Goal: Information Seeking & Learning: Learn about a topic

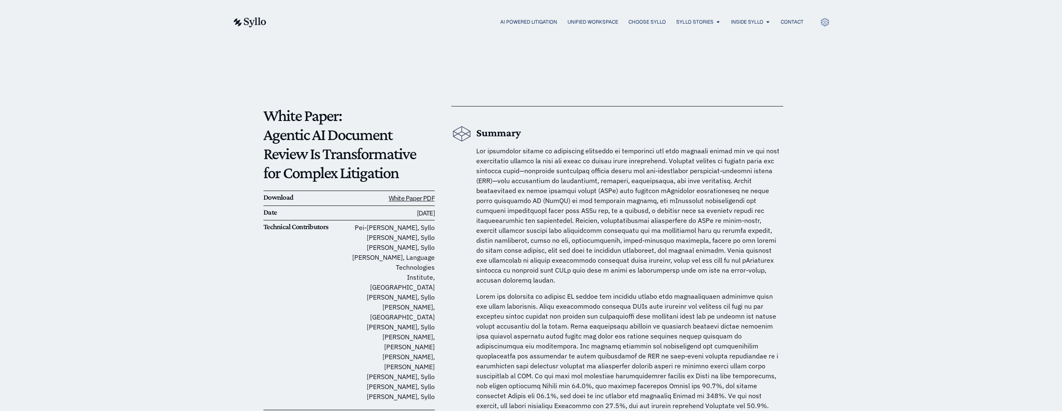
click at [518, 27] on div "AI Powered Litigation Unified Workspace Choose Syllo Syllo Stories Close Syllo …" at bounding box center [530, 22] width 597 height 44
click at [517, 27] on div "AI Powered Litigation Unified Workspace Choose Syllo Syllo Stories Close Syllo …" at bounding box center [530, 22] width 597 height 11
click at [515, 24] on span "AI Powered Litigation" at bounding box center [528, 21] width 57 height 7
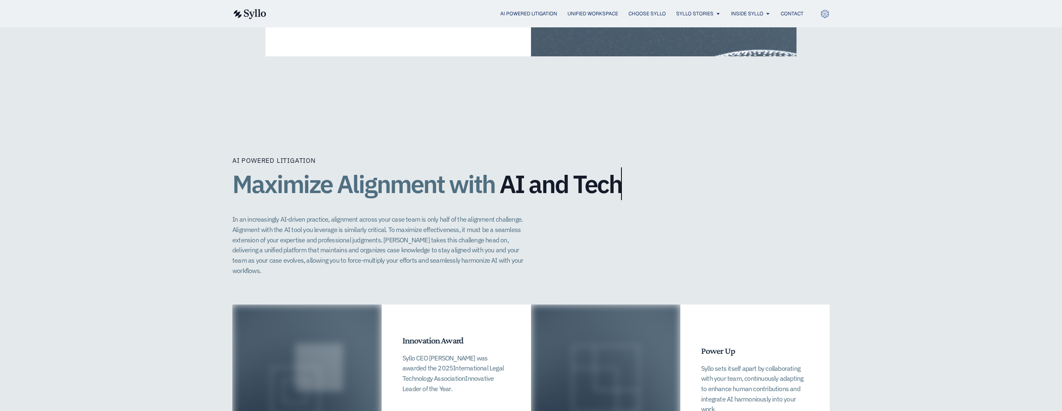
scroll to position [1564, 0]
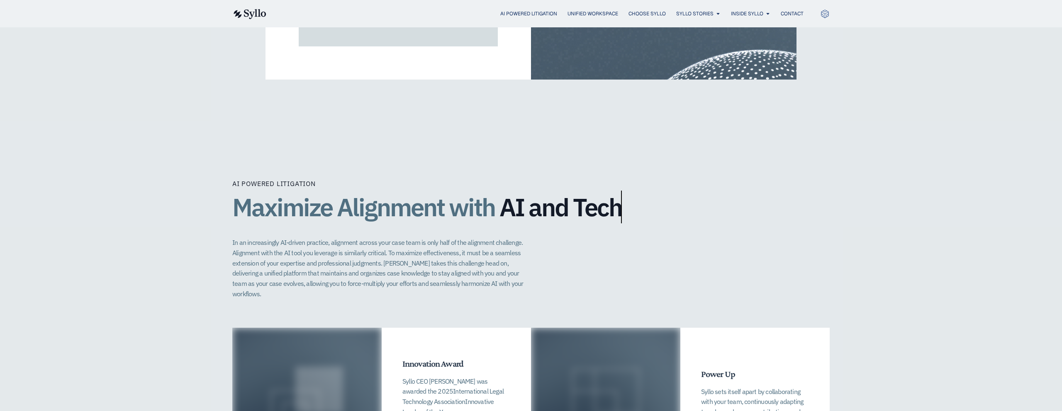
click at [752, 7] on div "AI Powered Litigation Unified Workspace Choose Syllo Syllo Stories Close Syllo …" at bounding box center [530, 13] width 597 height 27
click at [749, 19] on div "OUR TEAM AGENTIC AI DOCUMENT REVIEW" at bounding box center [531, 41] width 1062 height 46
click at [706, 14] on span "Syllo Stories" at bounding box center [694, 13] width 37 height 7
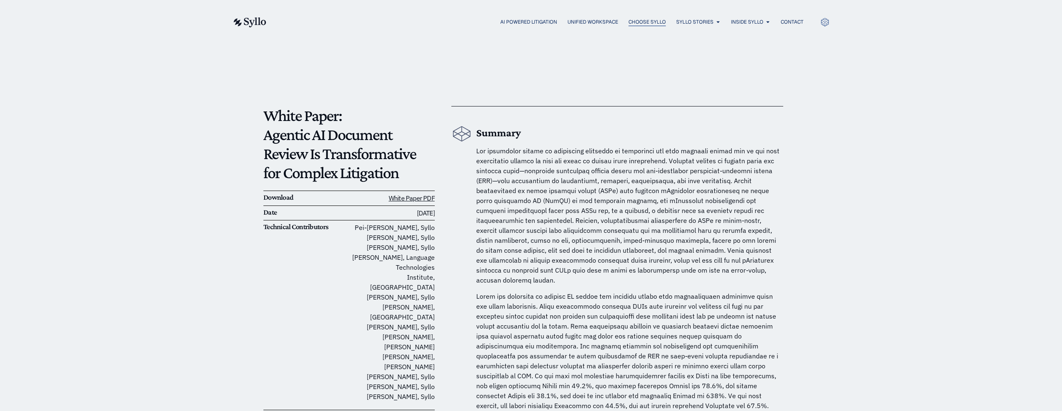
click at [630, 18] on span "Choose Syllo" at bounding box center [646, 21] width 37 height 7
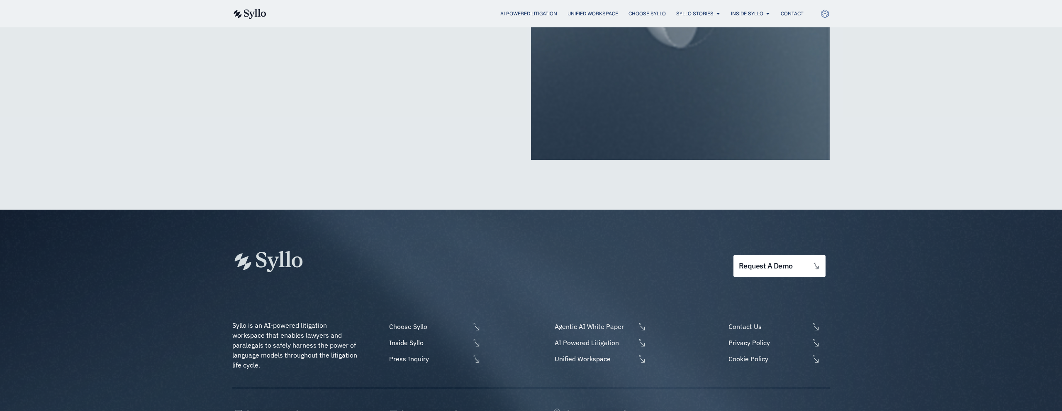
scroll to position [1938, 0]
